Goal: Information Seeking & Learning: Learn about a topic

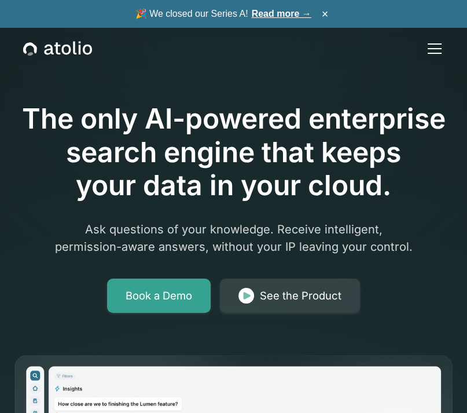
click at [256, 157] on h1 "The only AI-powered enterprise search engine that keeps your data in your cloud." at bounding box center [233, 152] width 439 height 100
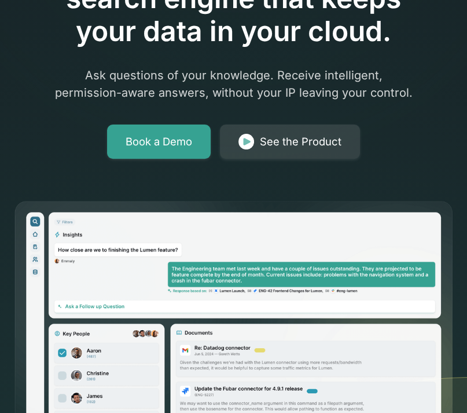
click at [39, 116] on div "The only AI-powered enterprise search engine that keeps your data in your cloud…" at bounding box center [233, 25] width 439 height 266
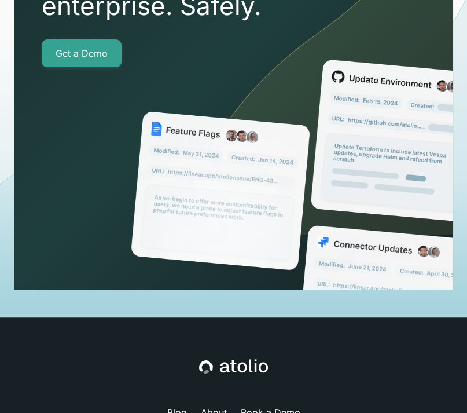
scroll to position [4925, 0]
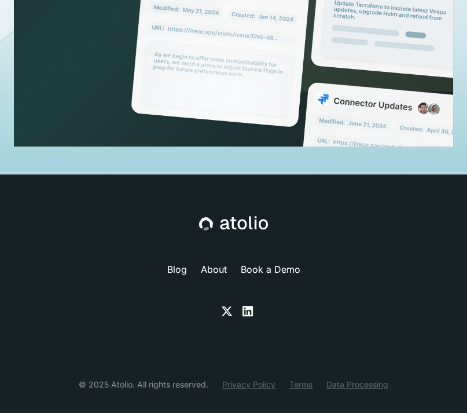
click at [211, 262] on link "About" at bounding box center [214, 269] width 26 height 14
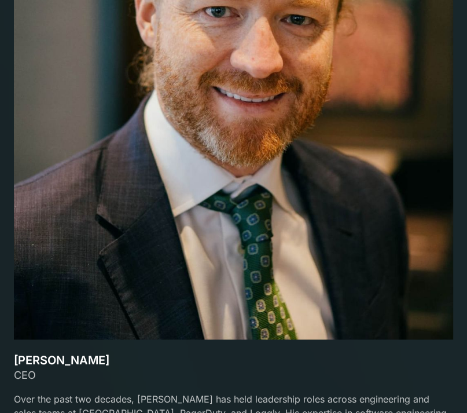
scroll to position [2931, 0]
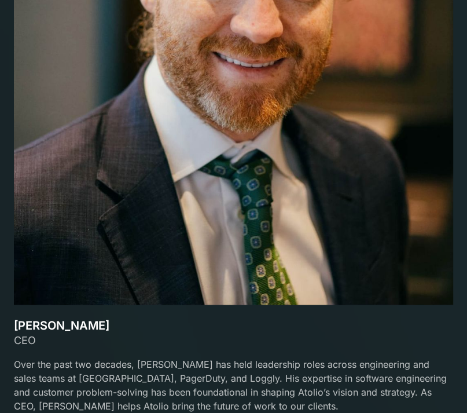
click at [206, 333] on div "CEO" at bounding box center [233, 340] width 439 height 16
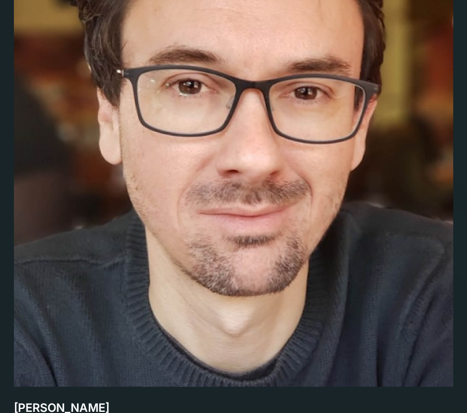
scroll to position [3703, 0]
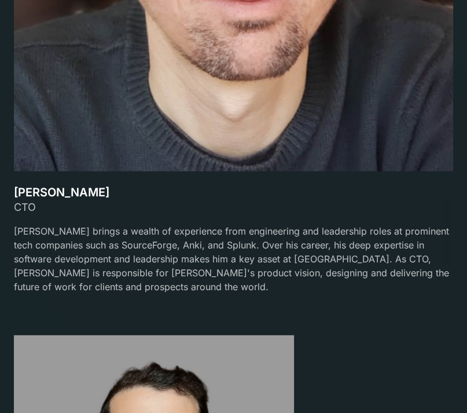
click at [265, 262] on p "Gareth brings a wealth of experience from engineering and leadership roles at p…" at bounding box center [233, 258] width 439 height 69
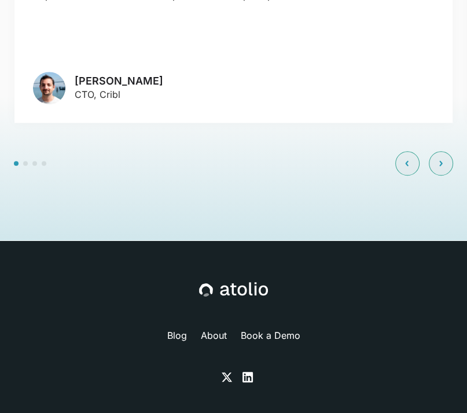
scroll to position [5091, 0]
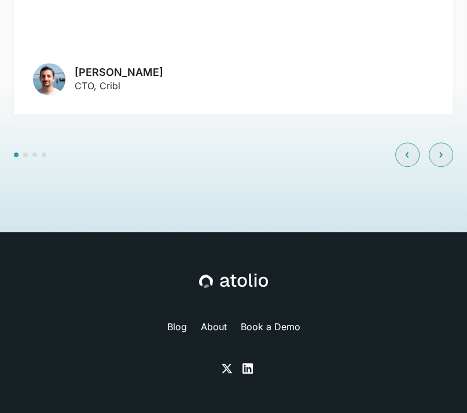
click at [237, 142] on div at bounding box center [233, 154] width 439 height 24
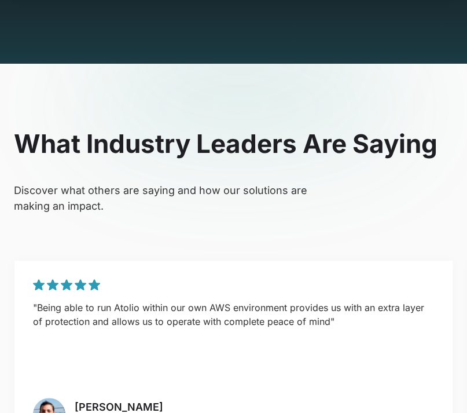
scroll to position [4629, 0]
